Goal: Communication & Community: Participate in discussion

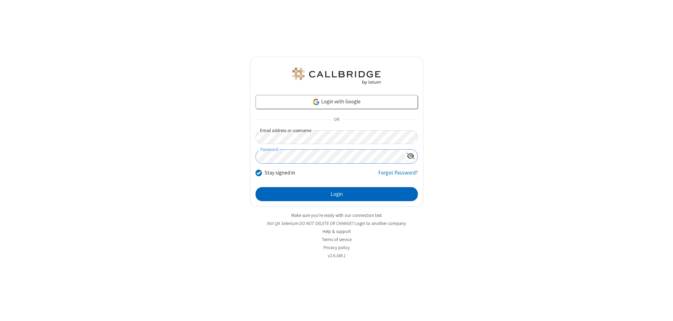
click at [336, 194] on button "Login" at bounding box center [336, 194] width 162 height 14
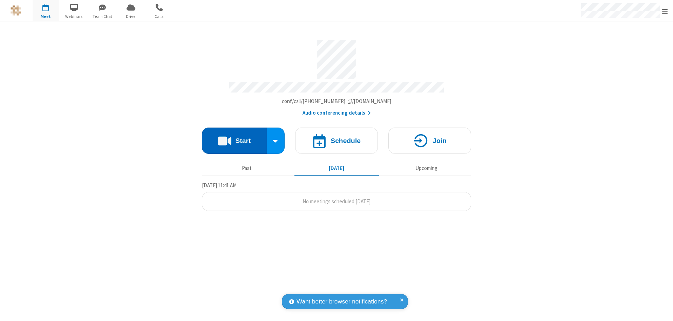
click at [234, 137] on button "Start" at bounding box center [234, 141] width 65 height 26
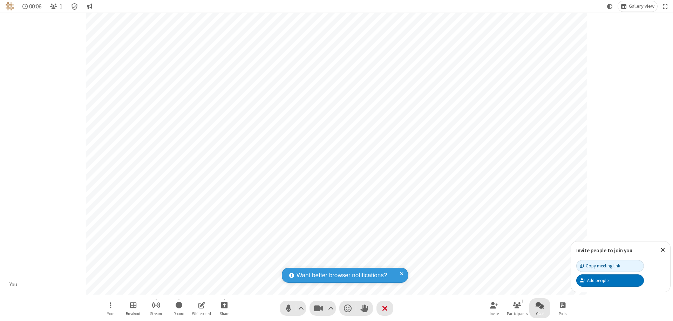
click at [540, 305] on span "Open chat" at bounding box center [539, 305] width 8 height 9
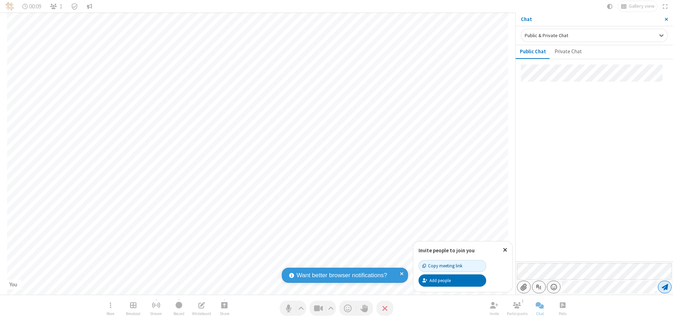
click at [664, 287] on span "Send message" at bounding box center [664, 286] width 6 height 7
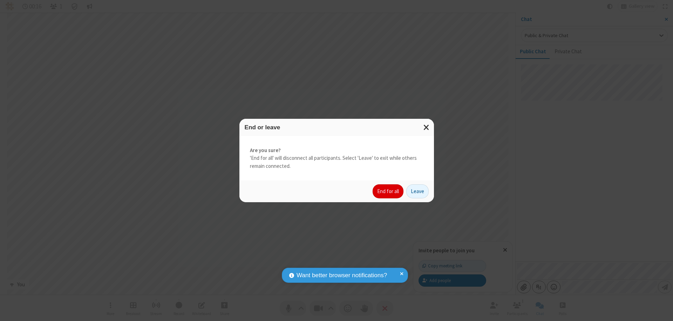
click at [388, 191] on button "End for all" at bounding box center [387, 191] width 31 height 14
